Goal: Task Accomplishment & Management: Manage account settings

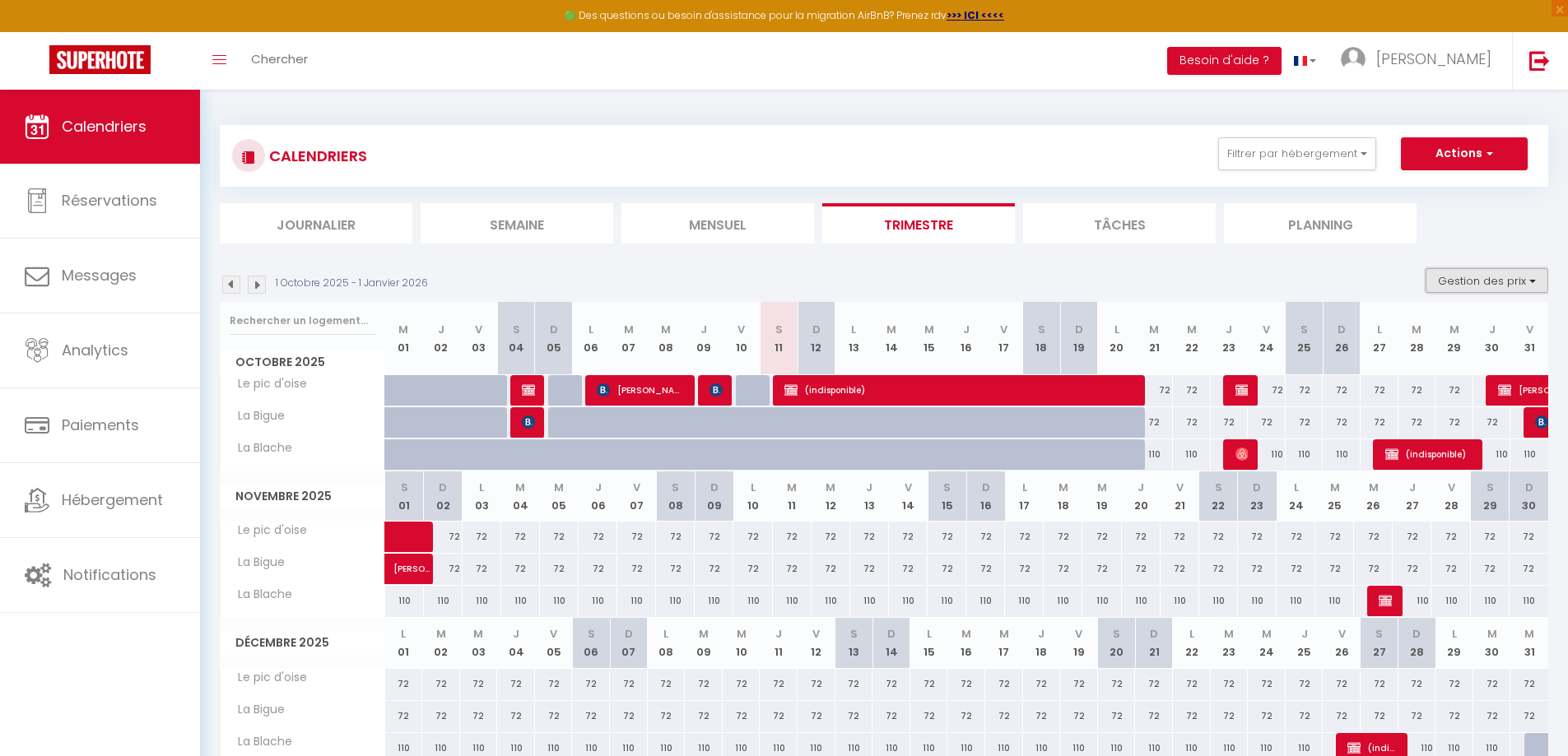
click at [1510, 275] on button "Gestion des prix" at bounding box center [1487, 280] width 123 height 25
click at [1475, 389] on input "Disponibilité" at bounding box center [1474, 389] width 148 height 16
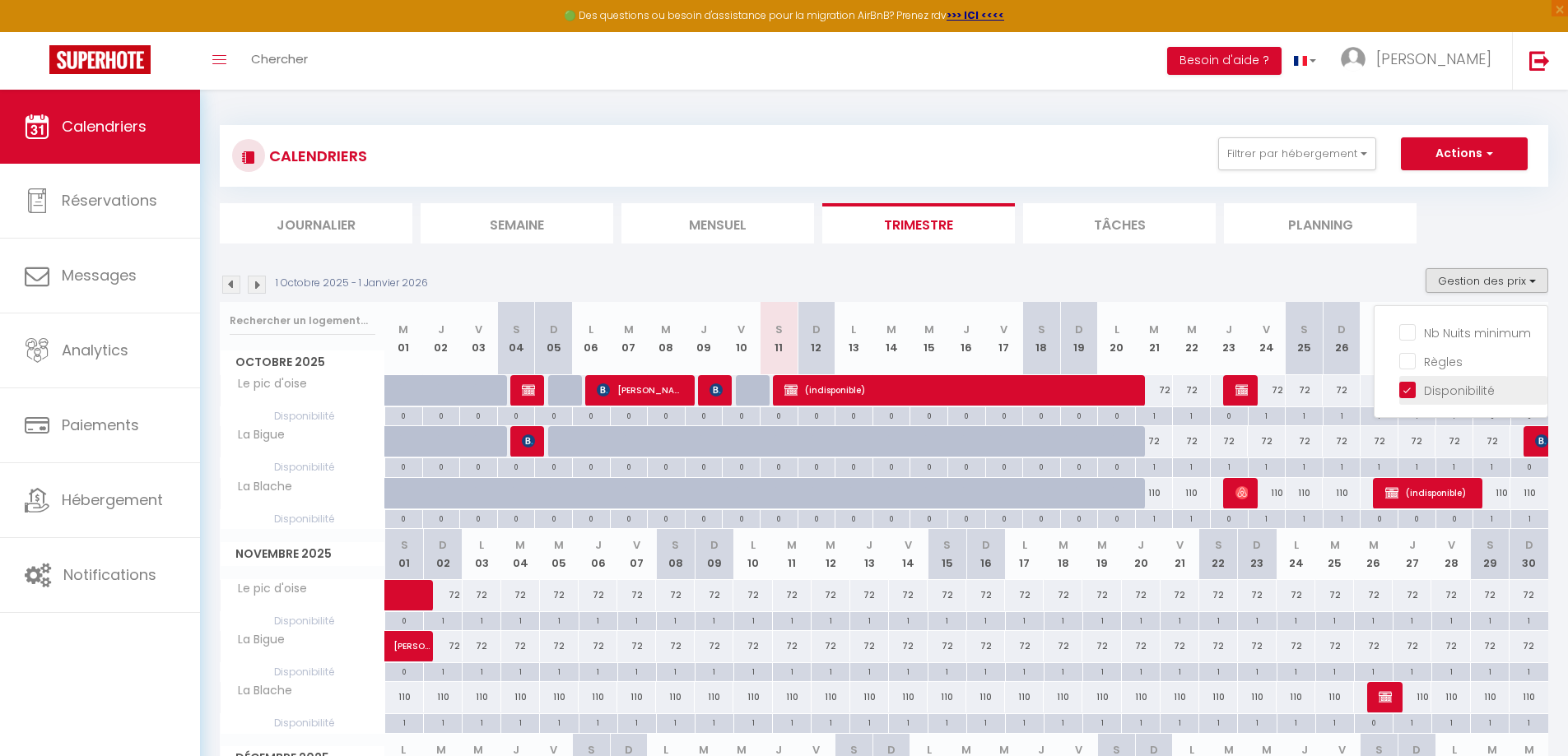
click at [1475, 386] on input "Disponibilité" at bounding box center [1474, 389] width 148 height 16
checkbox input "false"
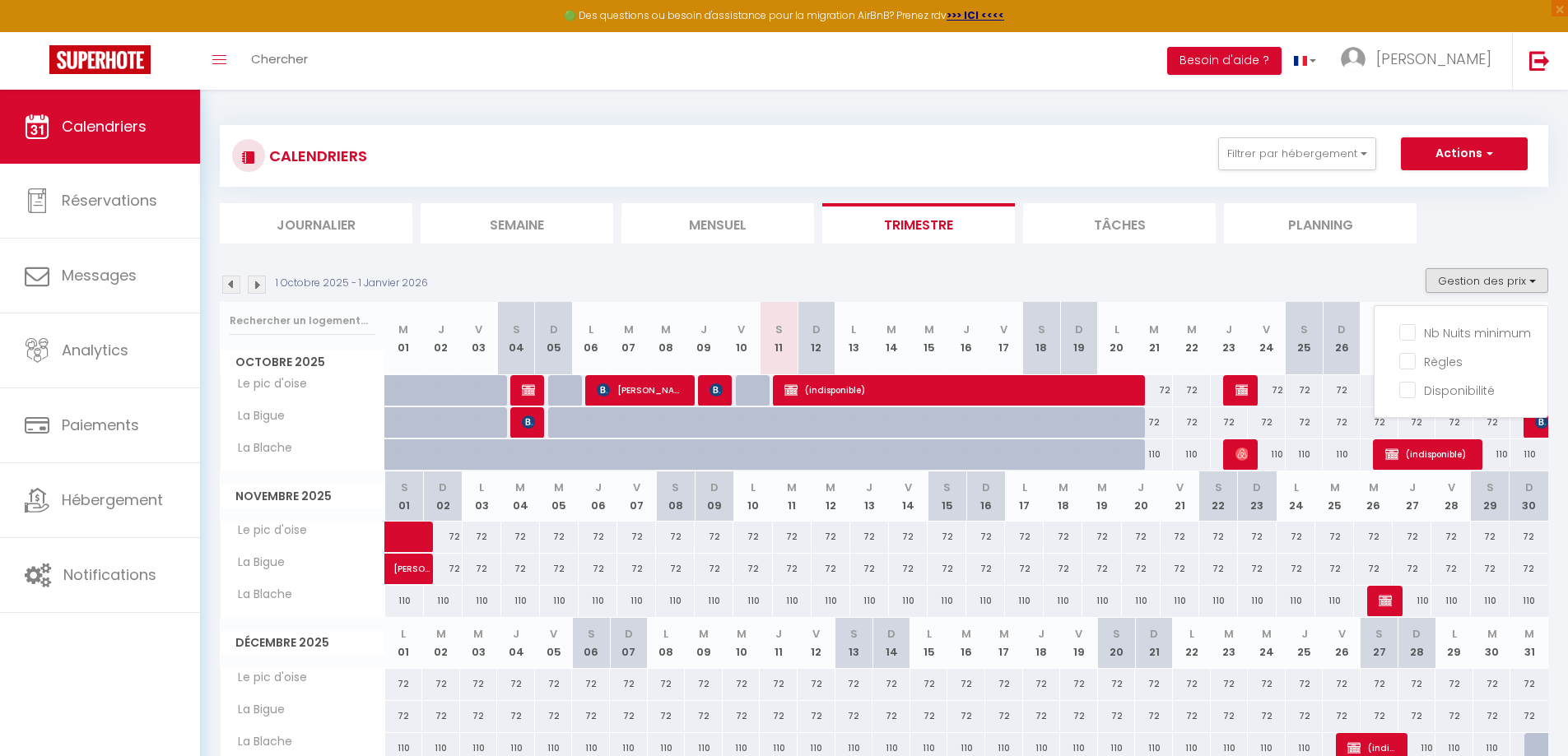
click at [1476, 226] on ul "Journalier [GEOGRAPHIC_DATA] Mensuel Trimestre Tâches Planning" at bounding box center [885, 223] width 1329 height 41
click at [1533, 496] on th "D 30" at bounding box center [1528, 496] width 39 height 50
click at [1529, 498] on th "D 30" at bounding box center [1528, 496] width 39 height 50
click at [1514, 152] on button "Actions" at bounding box center [1464, 154] width 126 height 33
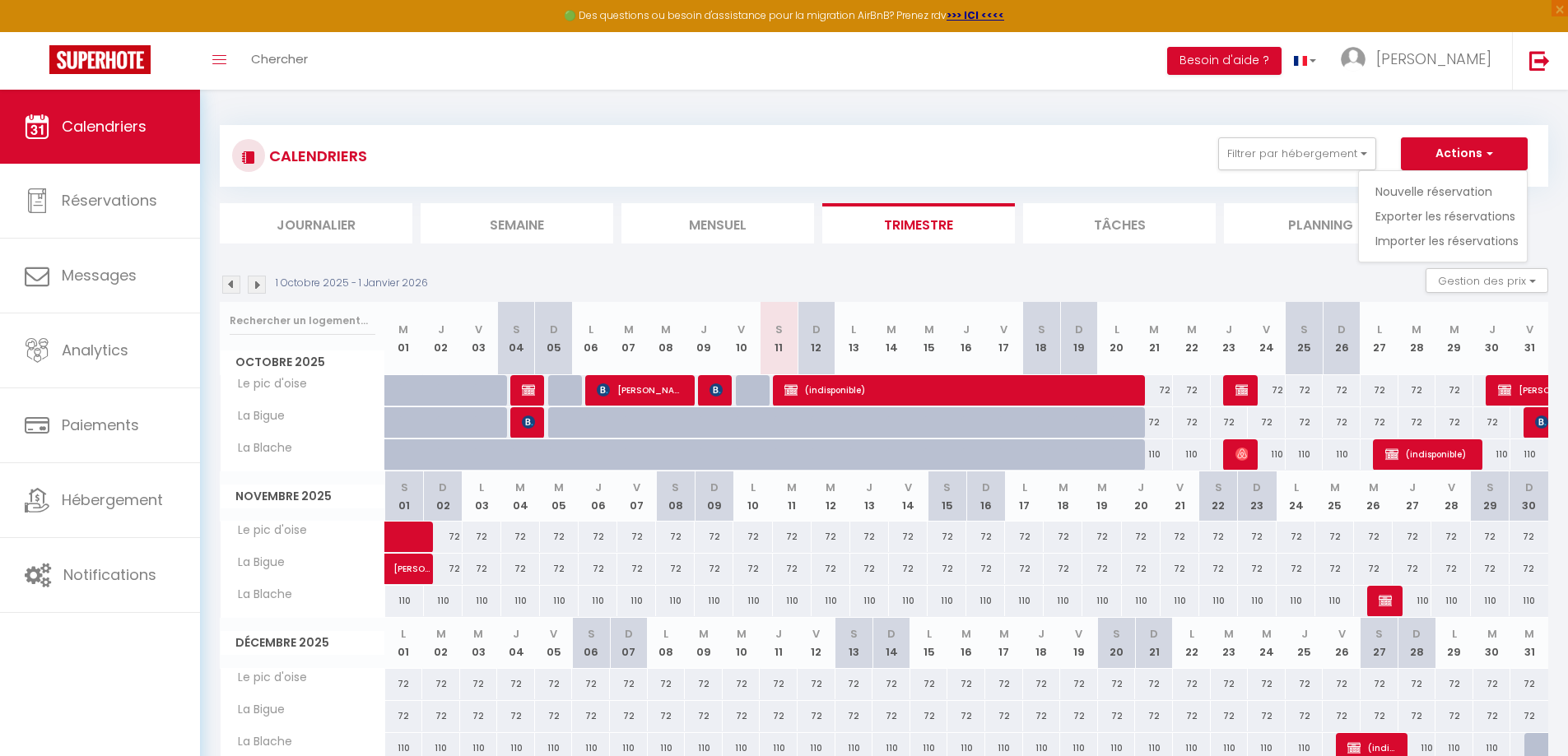
click at [697, 221] on li "Mensuel" at bounding box center [717, 223] width 193 height 41
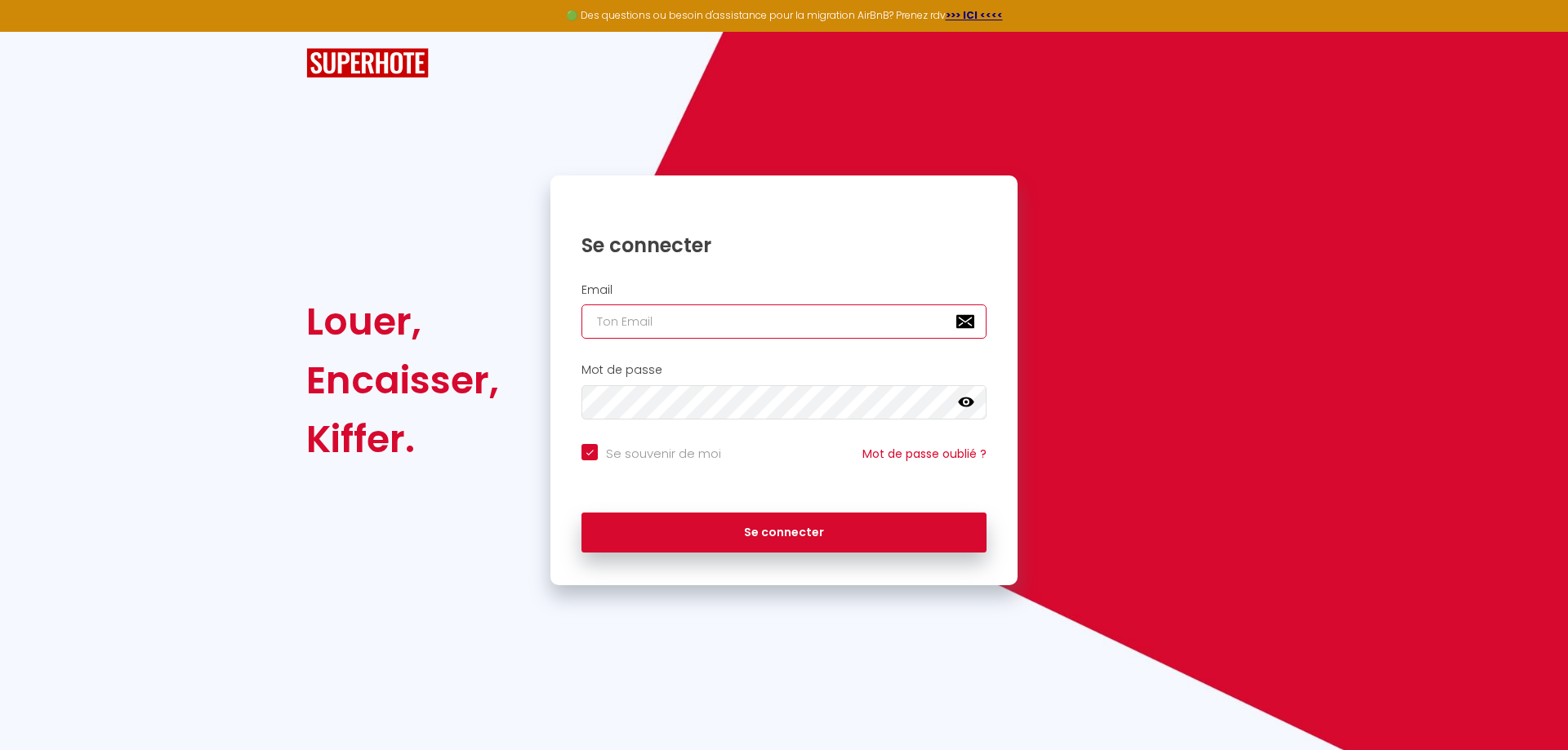
type input "[EMAIL_ADDRESS][DOMAIN_NAME]"
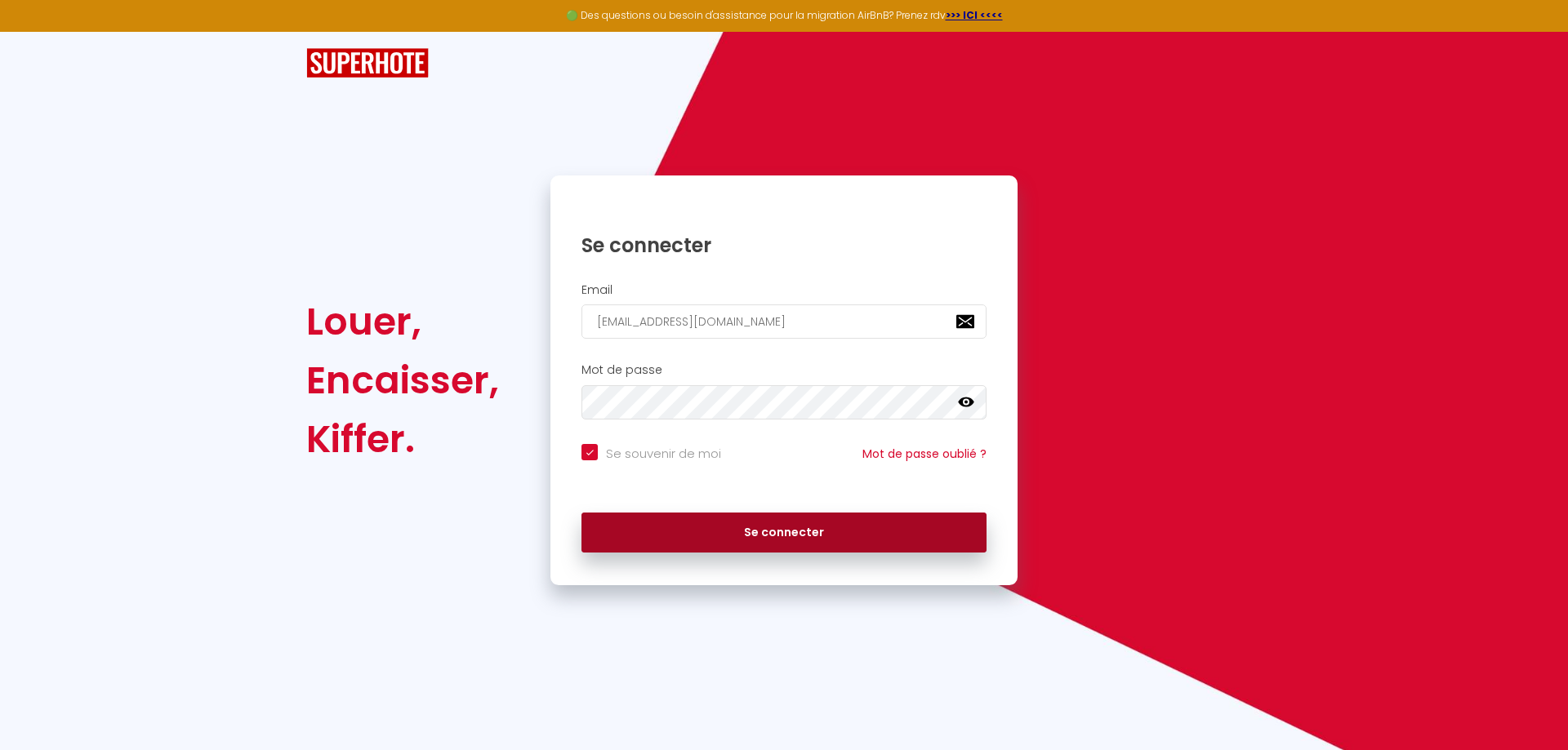
click at [761, 537] on button "Se connecter" at bounding box center [784, 534] width 406 height 41
checkbox input "true"
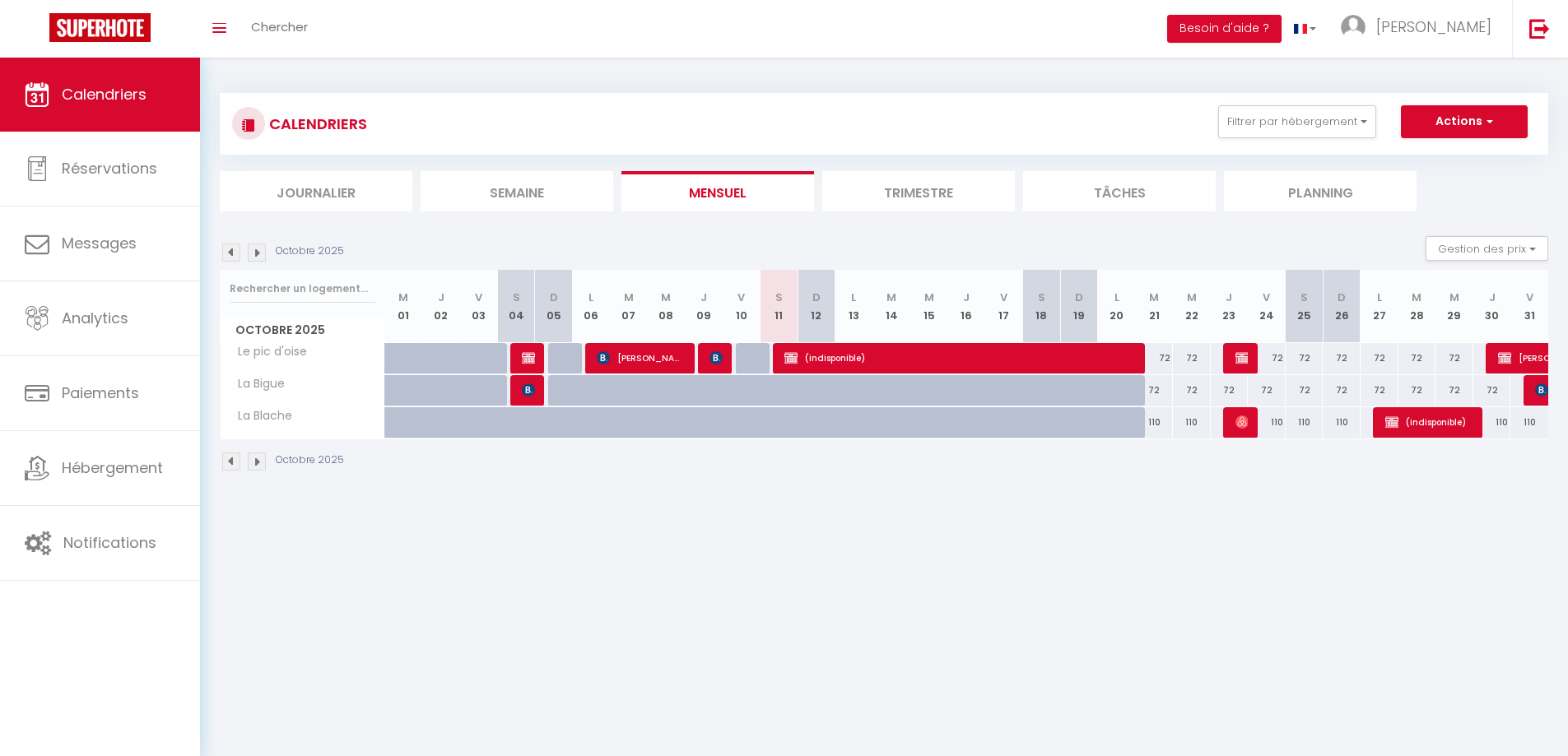
click at [260, 460] on img at bounding box center [256, 462] width 18 height 18
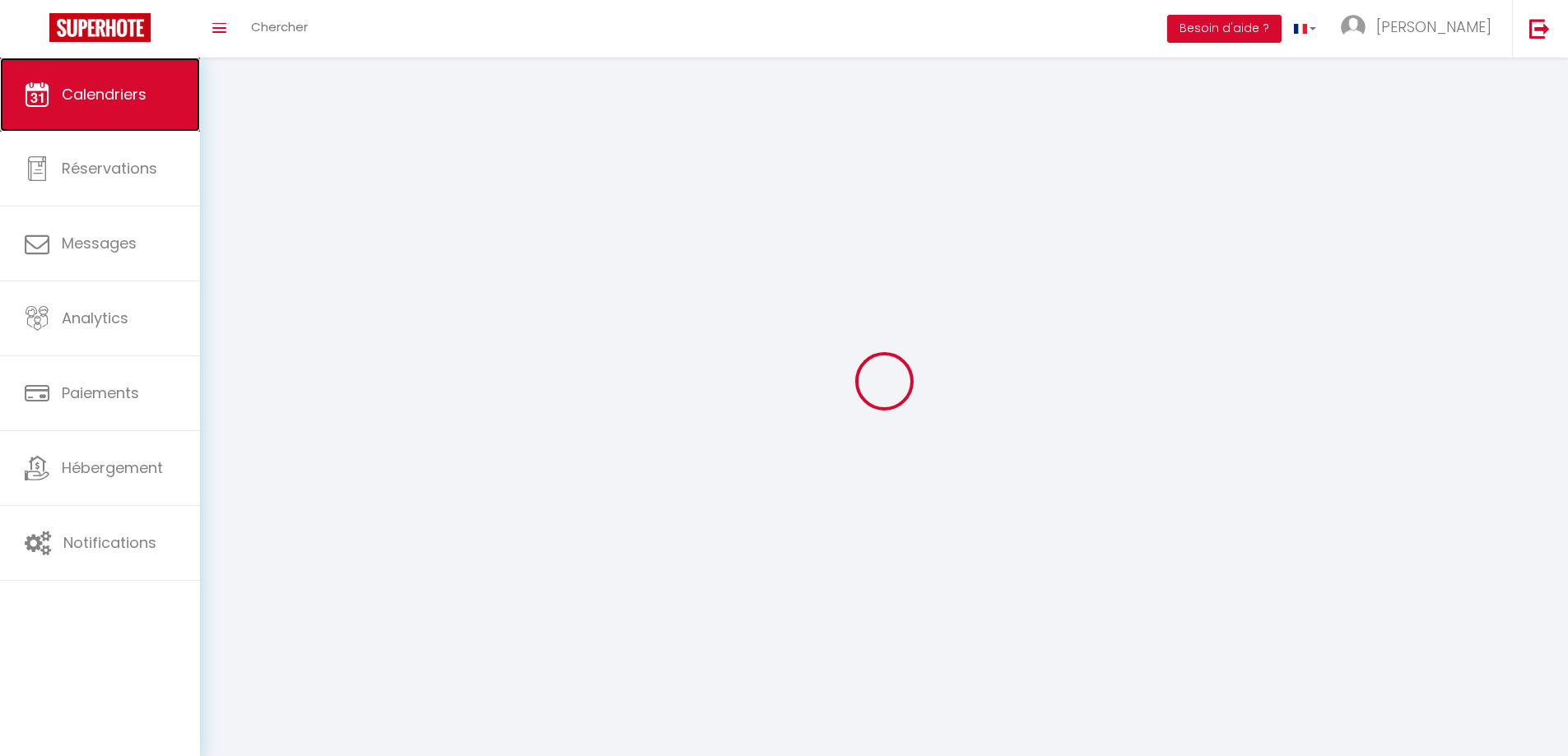
click at [79, 97] on span "Calendriers" at bounding box center [104, 94] width 85 height 21
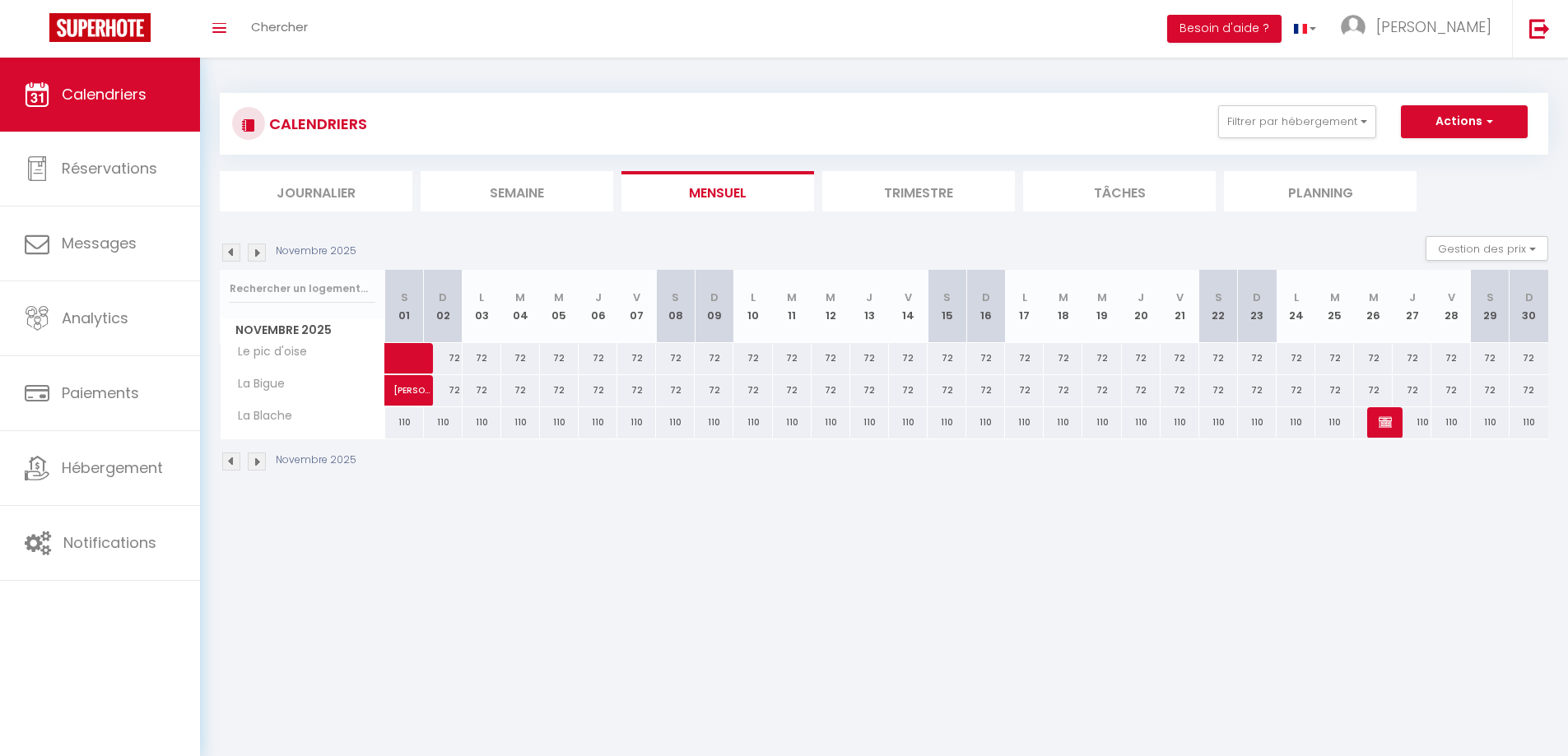
click at [252, 252] on img at bounding box center [256, 252] width 18 height 18
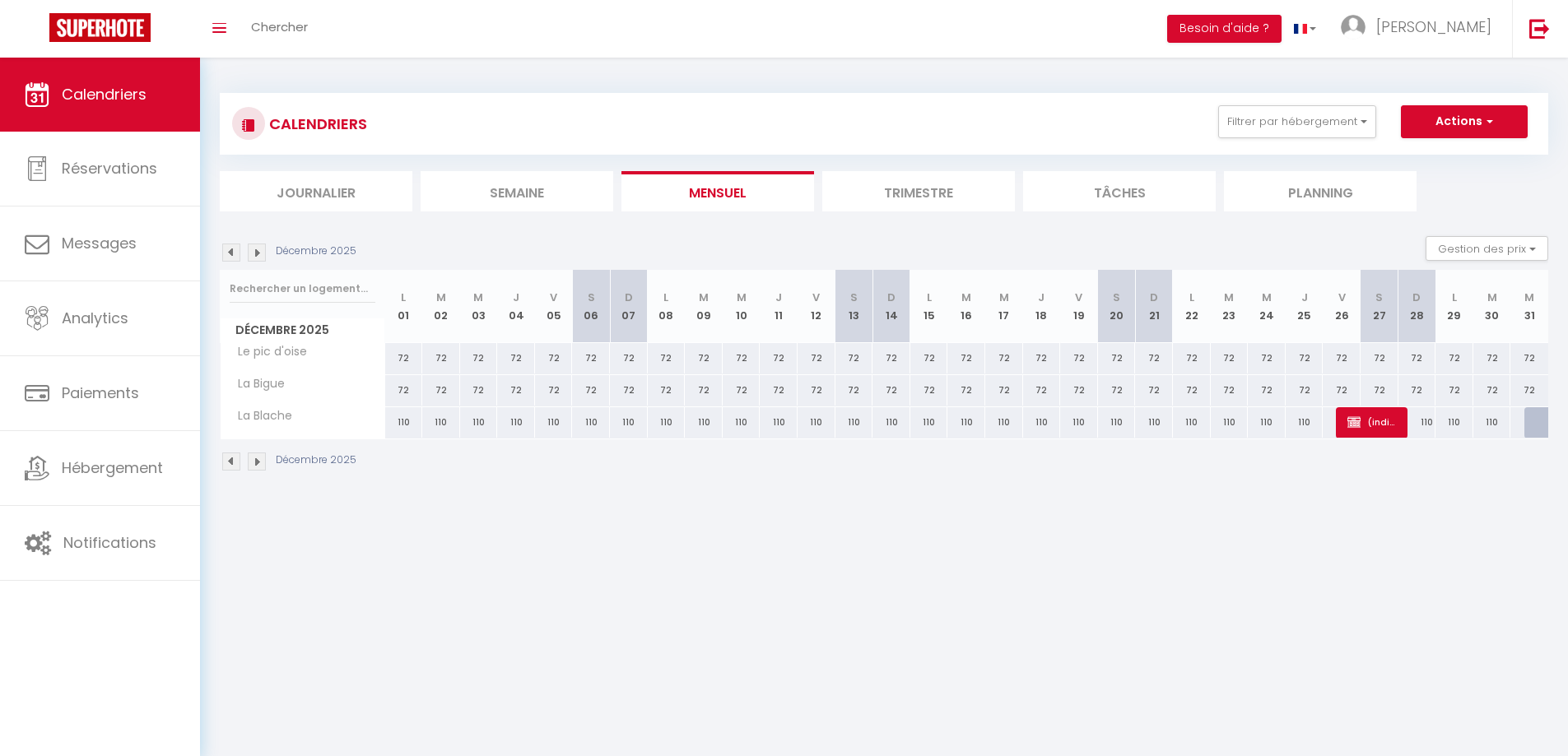
click at [233, 252] on img at bounding box center [230, 252] width 18 height 18
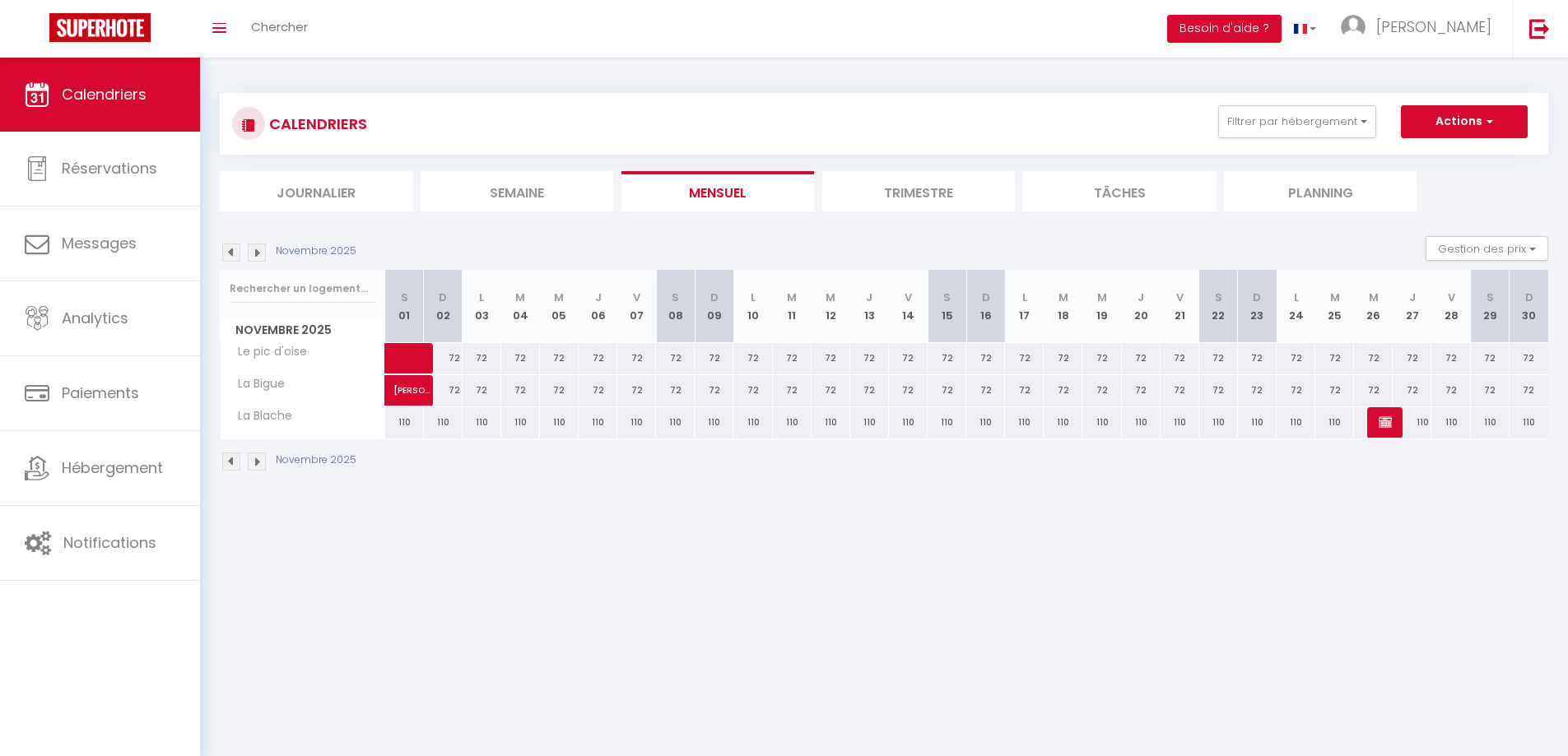
click at [228, 253] on img at bounding box center [230, 252] width 18 height 18
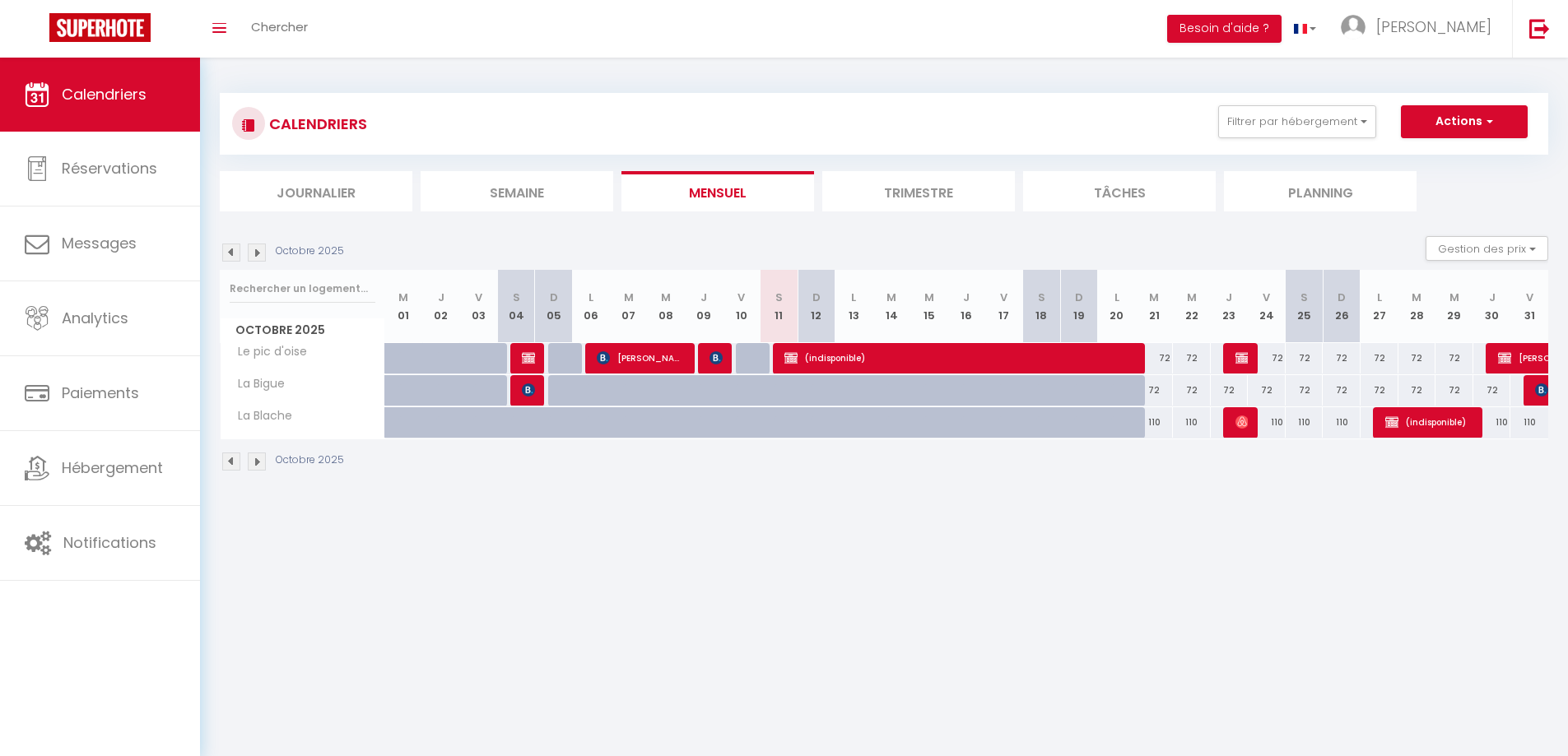
click at [1533, 424] on div "110" at bounding box center [1529, 423] width 38 height 30
type input "110"
type input "Ven 31 Octobre 2025"
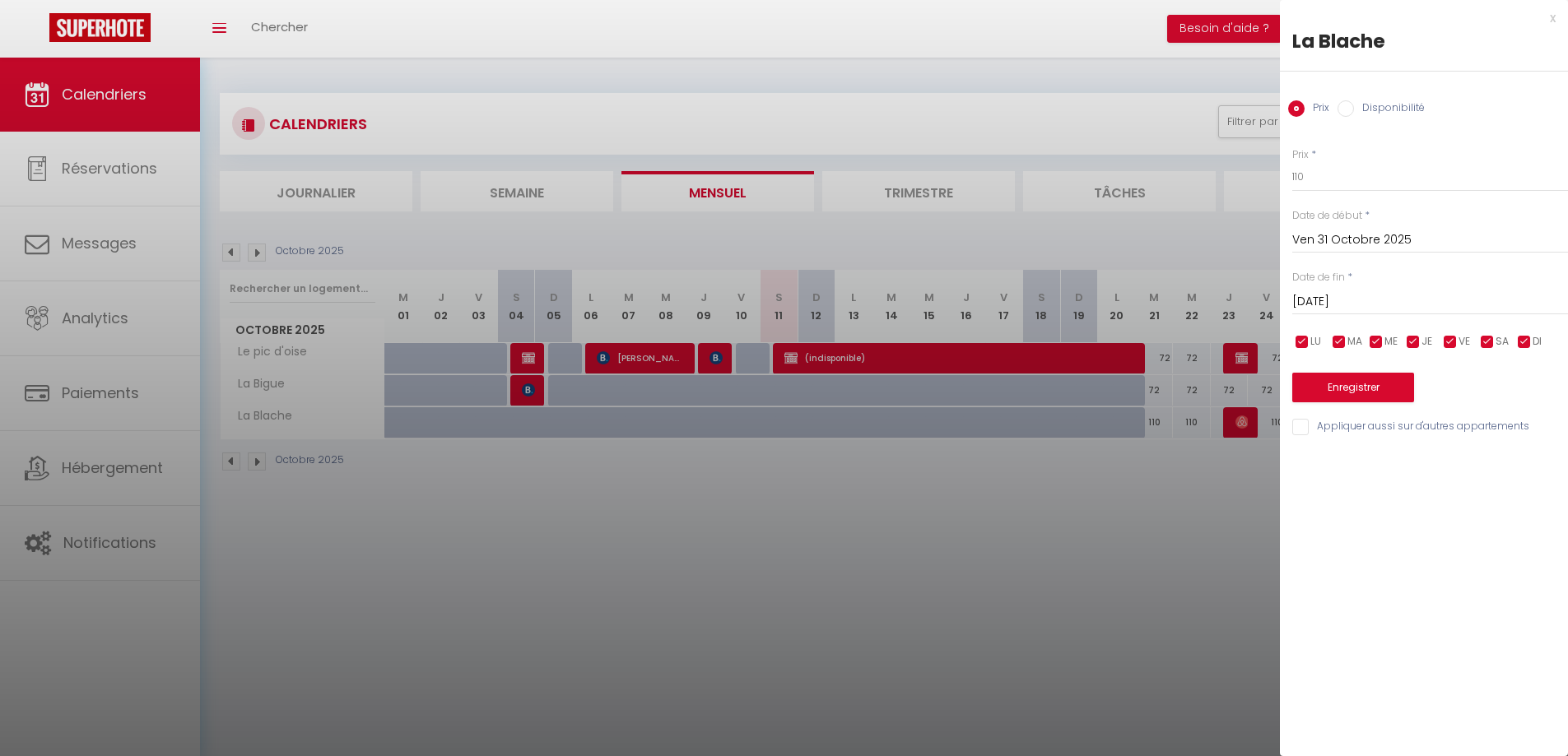
click at [1428, 292] on input "[DATE]" at bounding box center [1430, 302] width 276 height 22
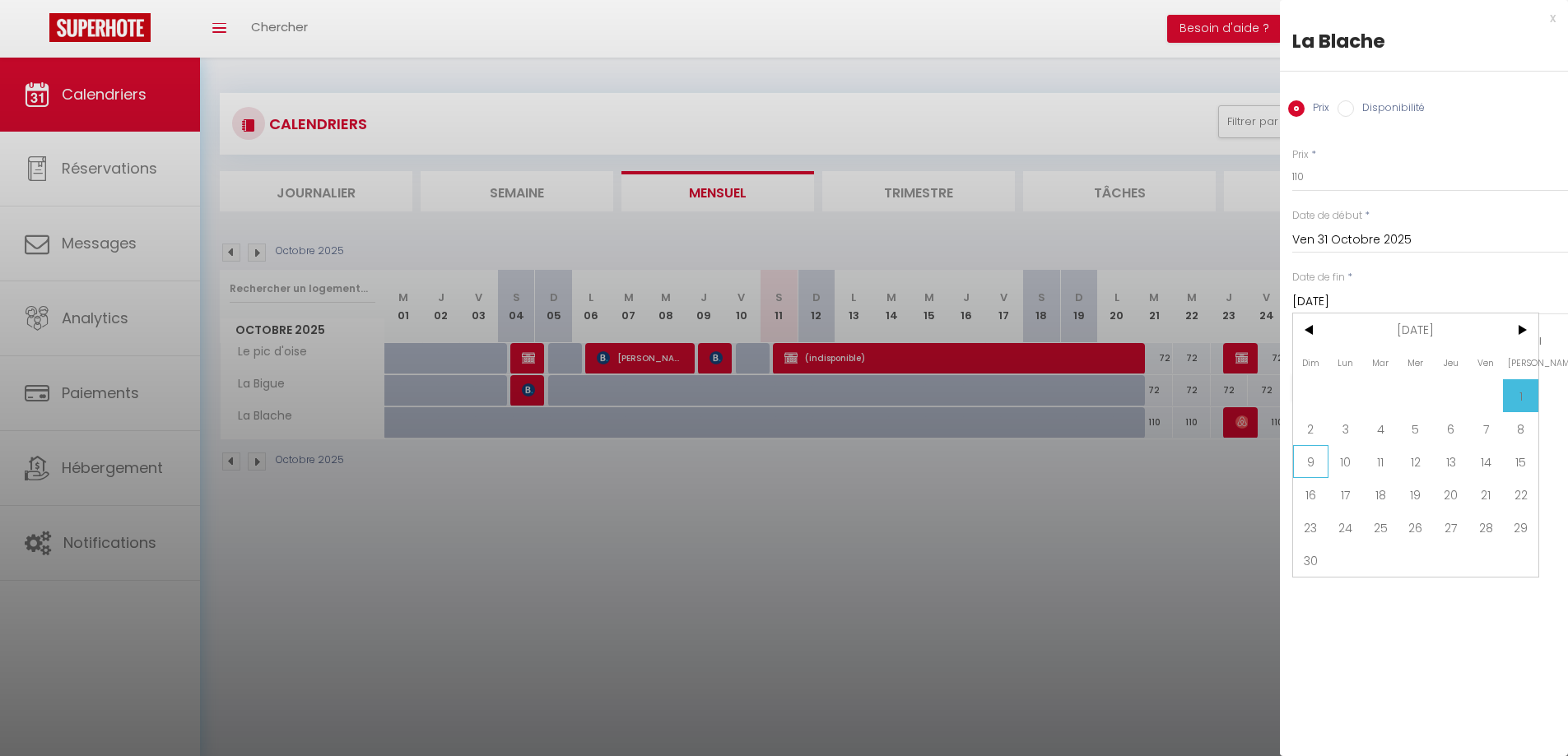
click at [1312, 461] on span "9" at bounding box center [1310, 462] width 35 height 33
type input "Dim 09 Novembre 2025"
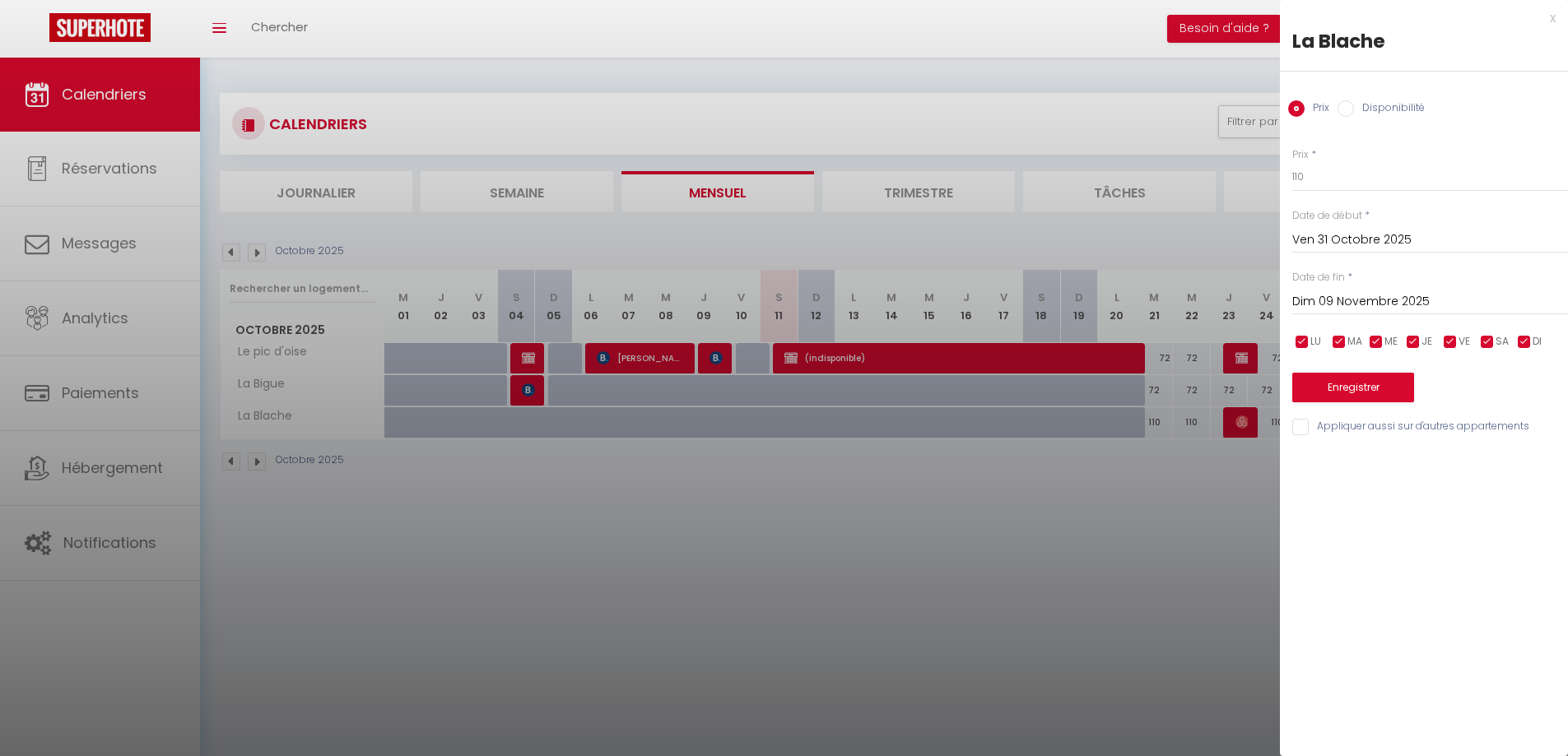
click at [1350, 110] on input "Disponibilité" at bounding box center [1345, 108] width 16 height 16
radio input "true"
radio input "false"
click at [1355, 173] on select "Disponible Indisponible" at bounding box center [1430, 177] width 276 height 31
select select "0"
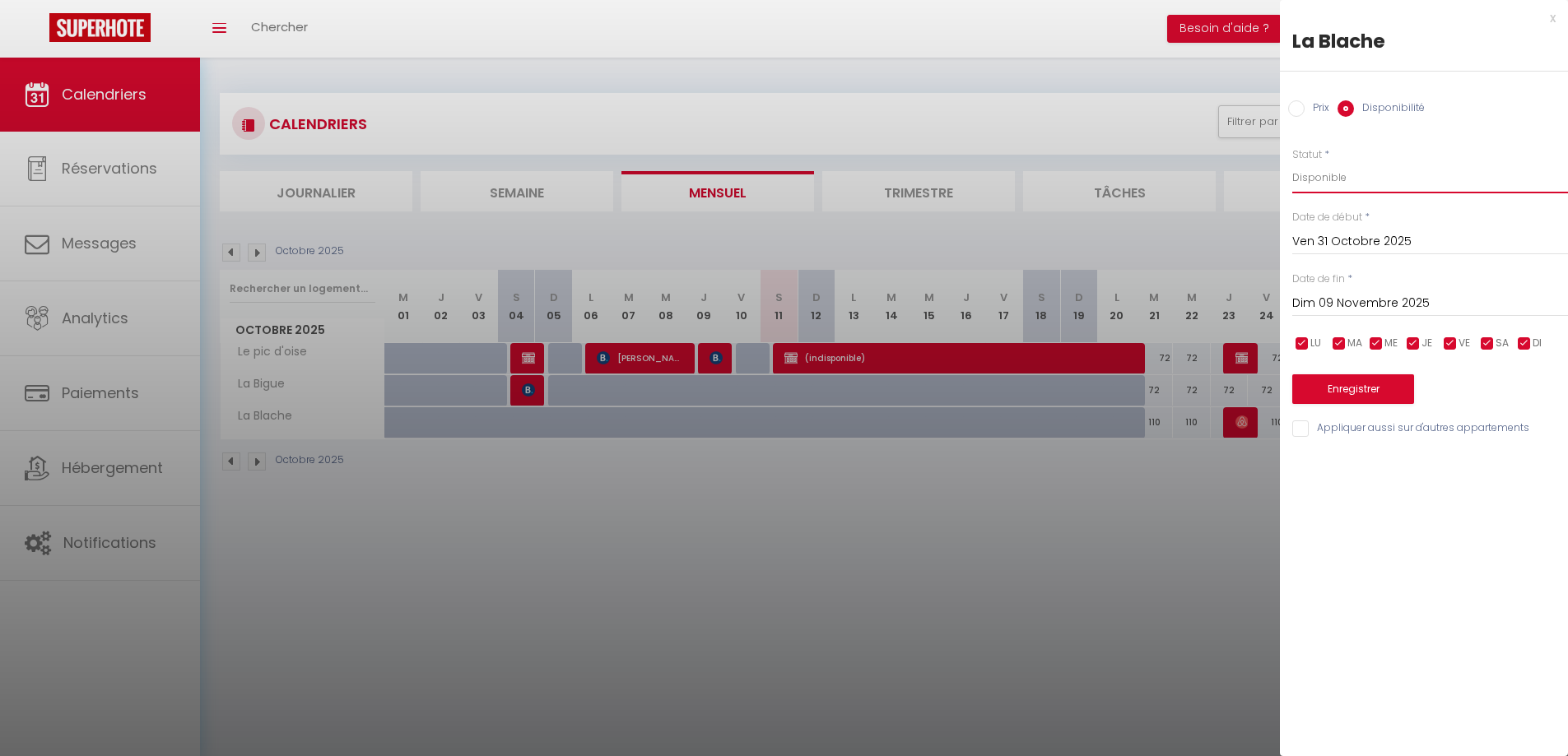
click at [1292, 162] on select "Disponible Indisponible" at bounding box center [1430, 177] width 276 height 31
click at [1359, 389] on button "Enregistrer" at bounding box center [1353, 389] width 122 height 29
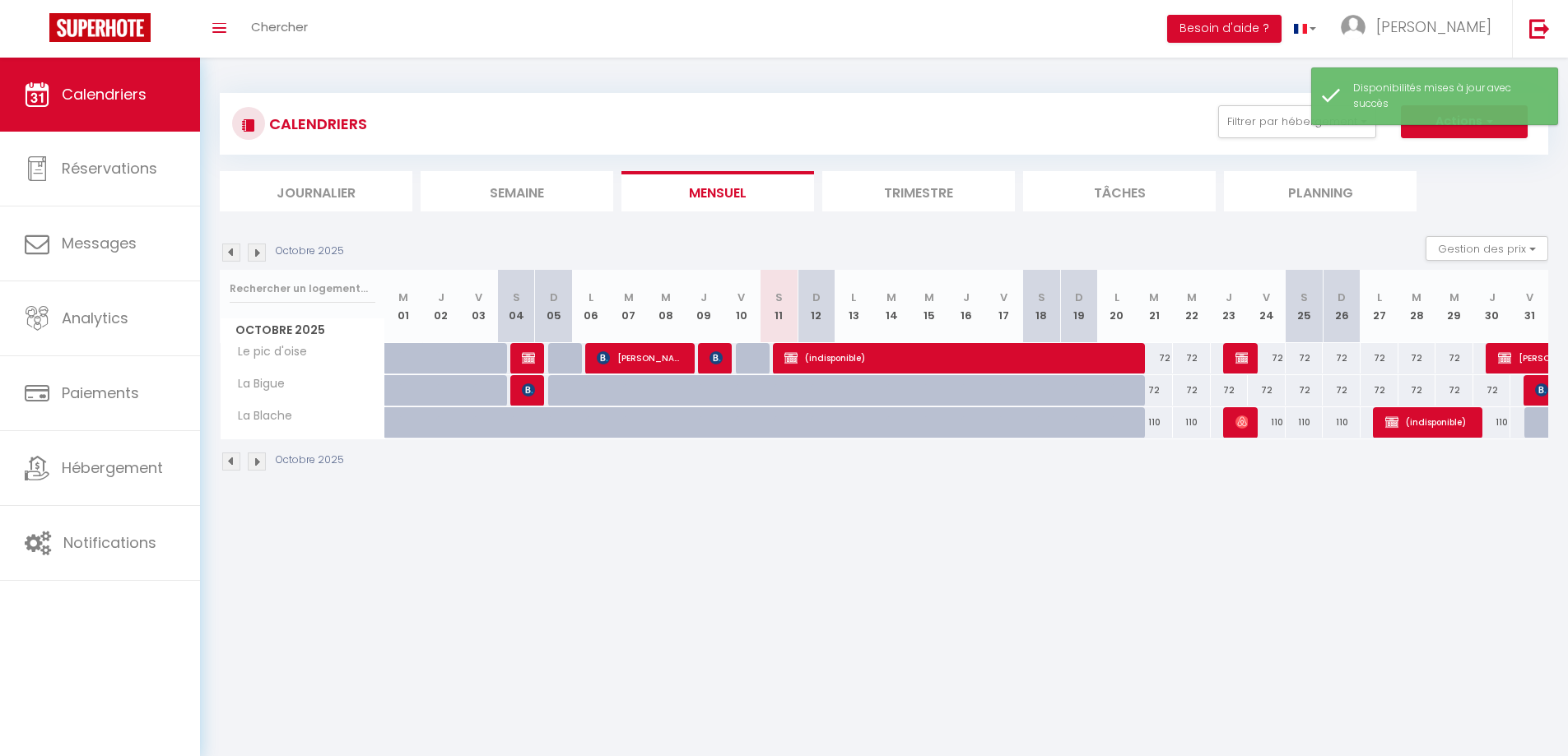
click at [257, 249] on img at bounding box center [256, 252] width 18 height 18
